Goal: Task Accomplishment & Management: Use online tool/utility

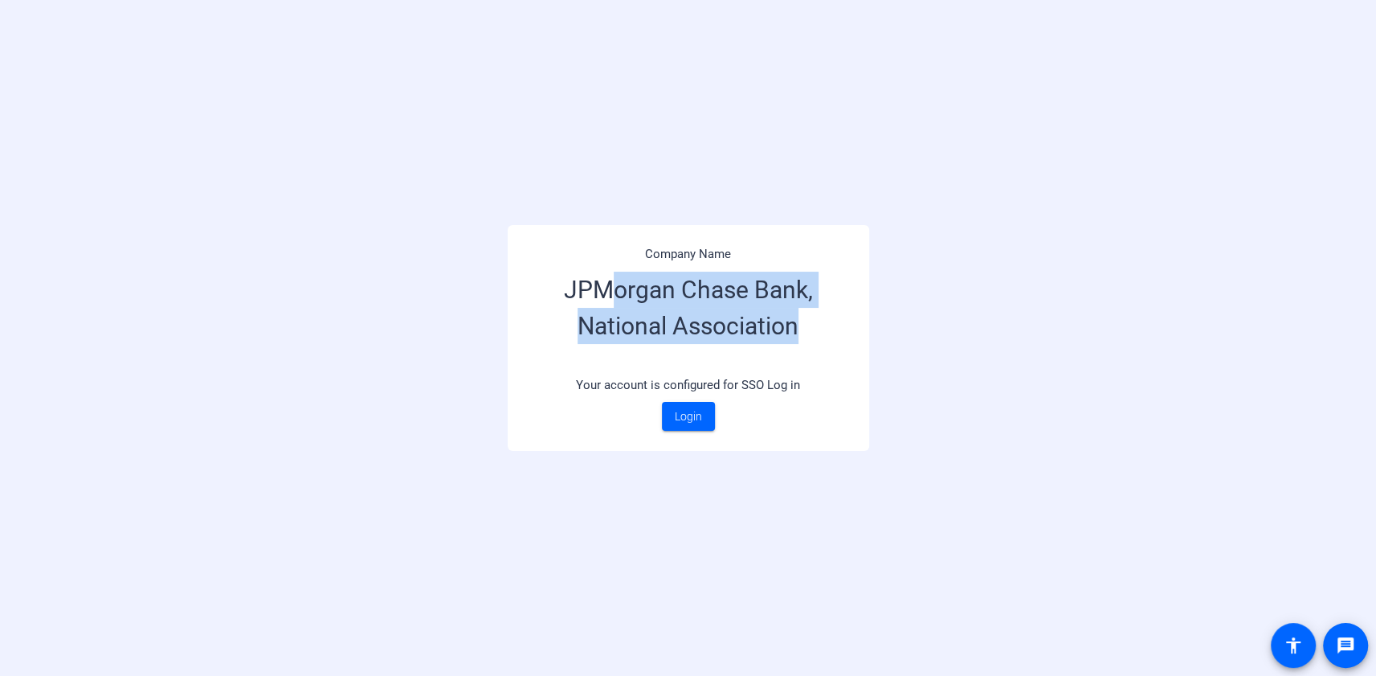
drag, startPoint x: 744, startPoint y: 318, endPoint x: 812, endPoint y: 329, distance: 68.4
click at [812, 329] on h3 "JPMorgan Chase Bank, National Association" at bounding box center [688, 316] width 321 height 104
click at [888, 373] on div "Company Name JPMorgan Chase Bank, National Association Your account is configur…" at bounding box center [688, 338] width 1376 height 676
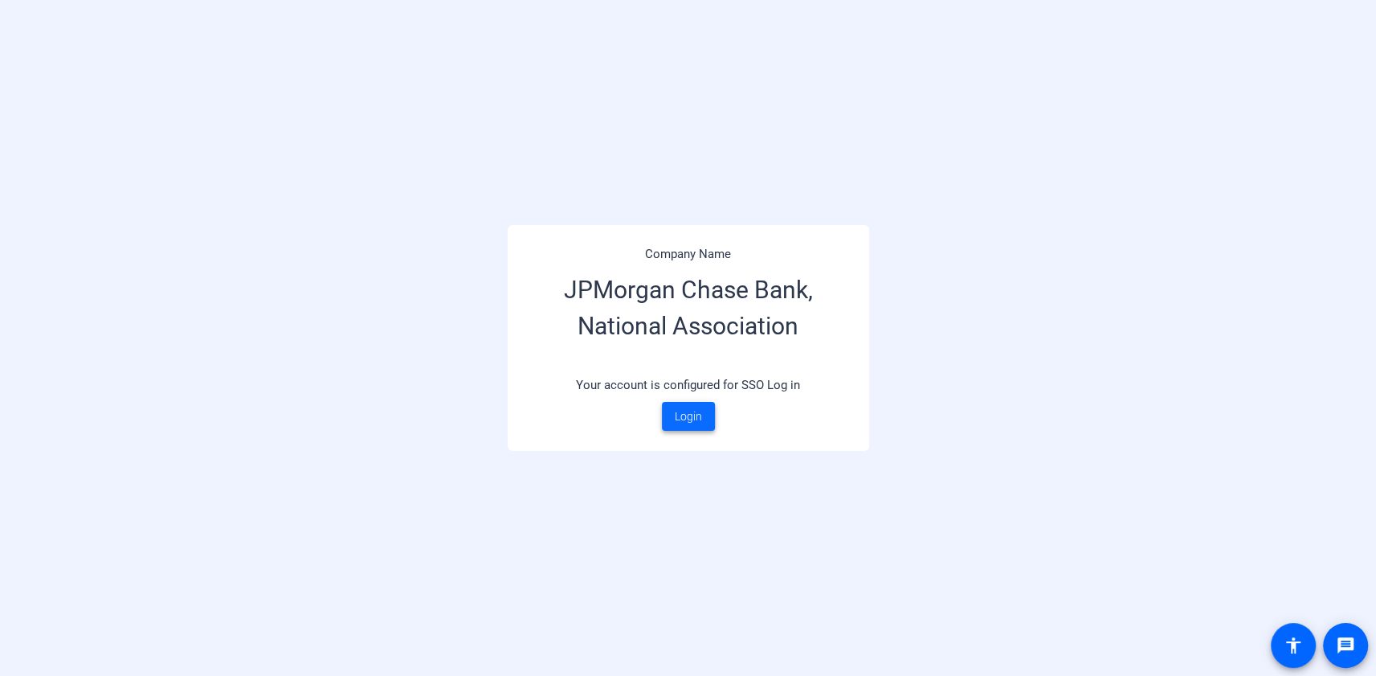
click at [679, 418] on span "Login" at bounding box center [688, 416] width 27 height 17
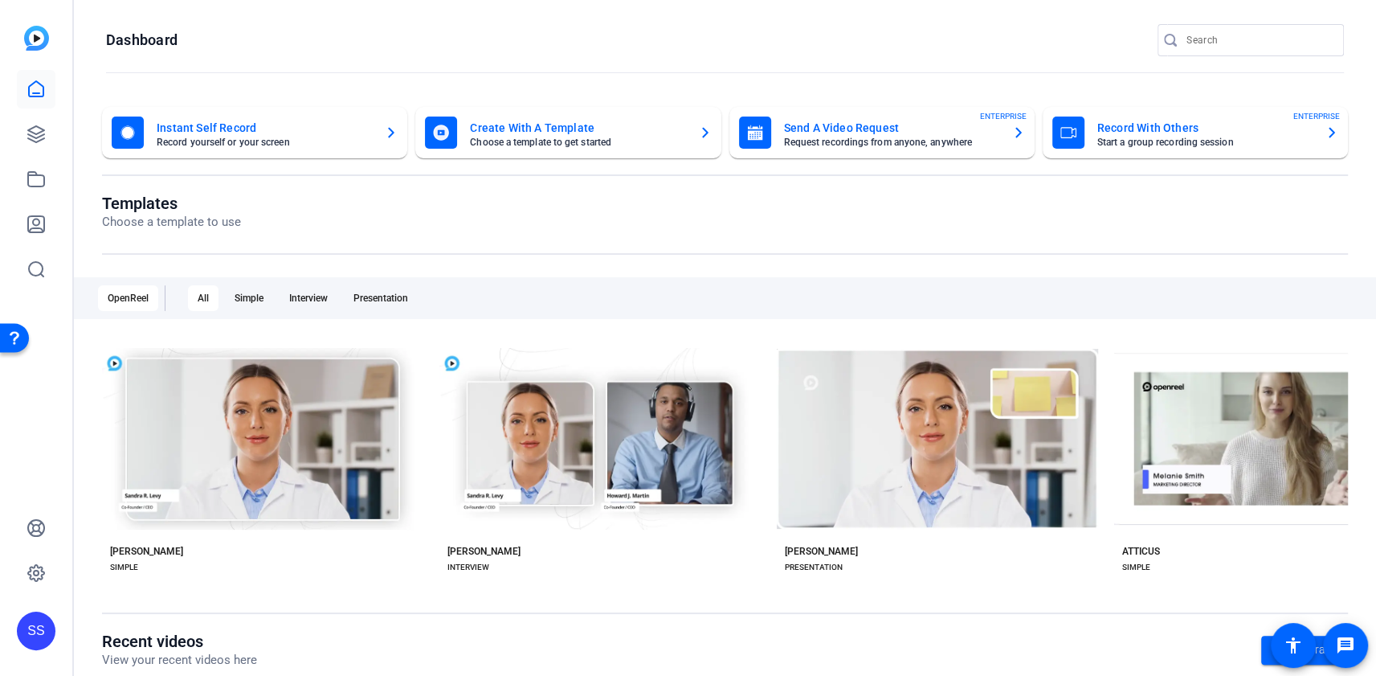
click at [256, 137] on mat-card-subtitle "Record yourself or your screen" at bounding box center [264, 142] width 215 height 10
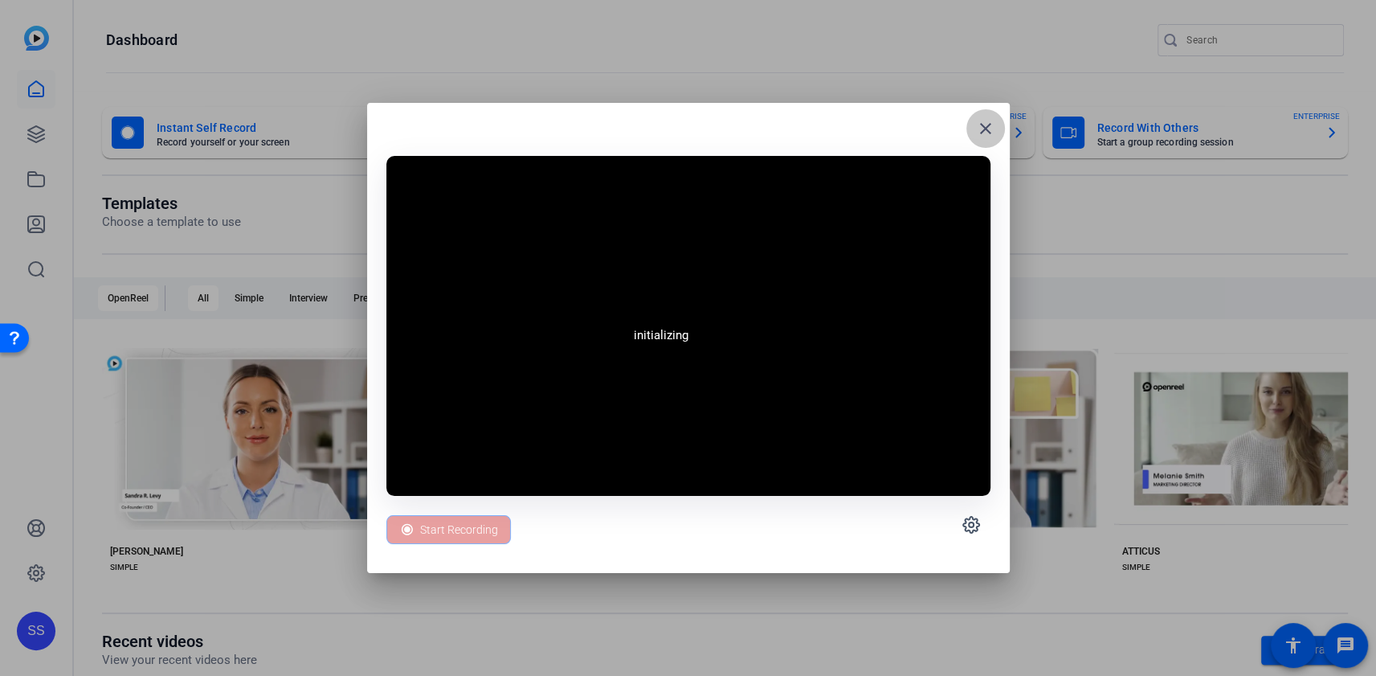
click at [984, 128] on mat-icon "close" at bounding box center [985, 128] width 19 height 19
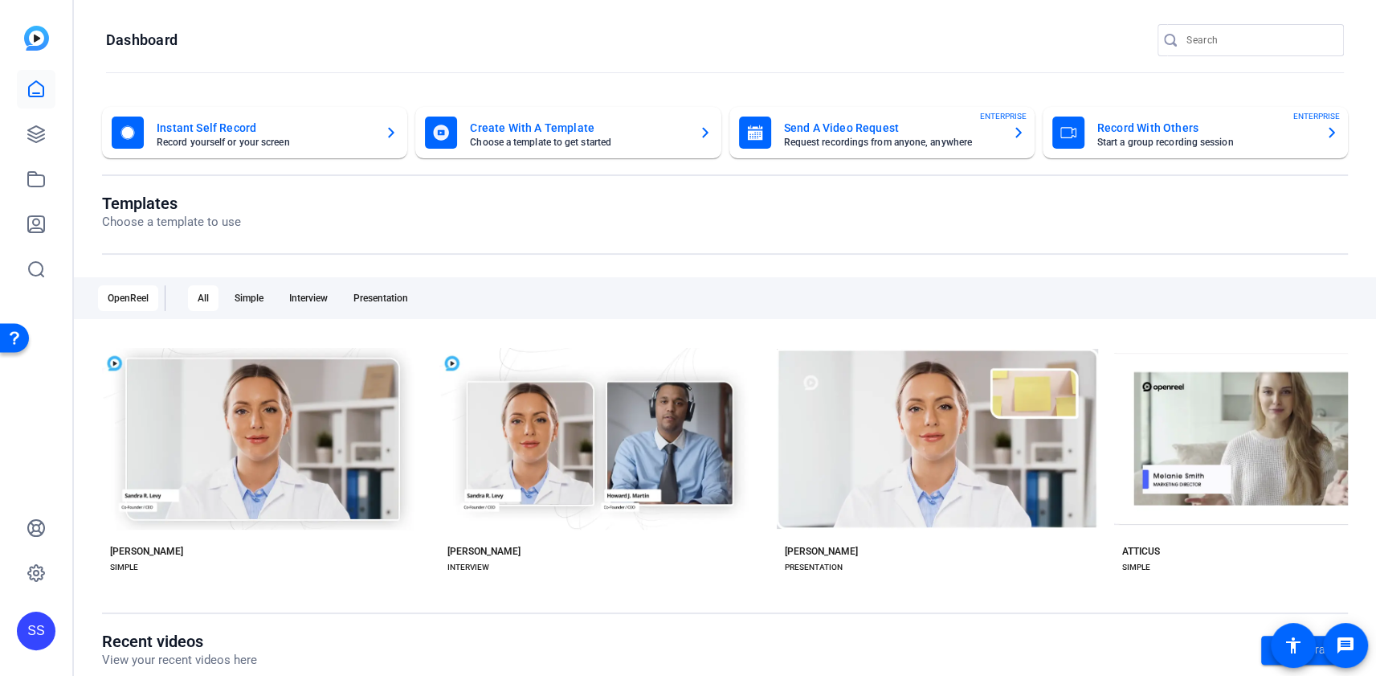
click at [643, 43] on openreel-page-title "Dashboard" at bounding box center [725, 40] width 1238 height 32
click at [777, 142] on div "Send A Video Request Request recordings from anyone, anywhere ENTERPRISE" at bounding box center [882, 133] width 286 height 32
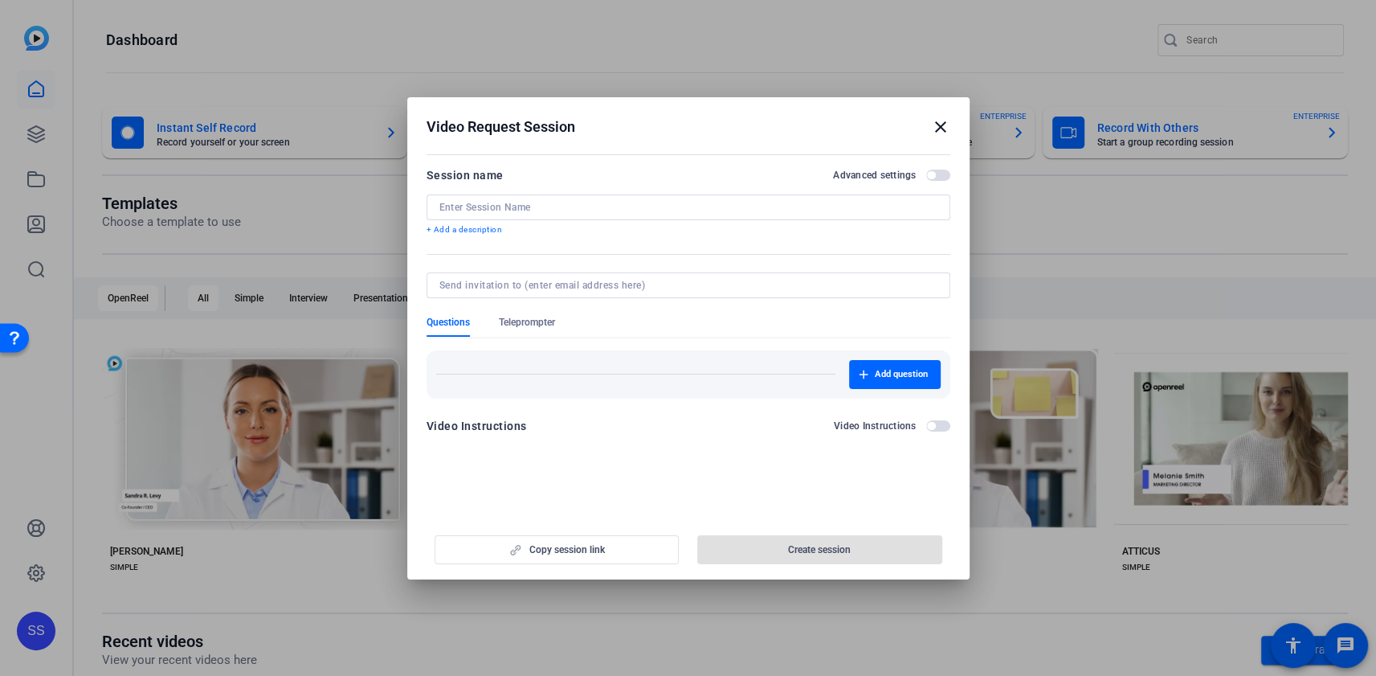
click at [940, 125] on mat-icon "close" at bounding box center [940, 126] width 19 height 19
